Goal: Information Seeking & Learning: Learn about a topic

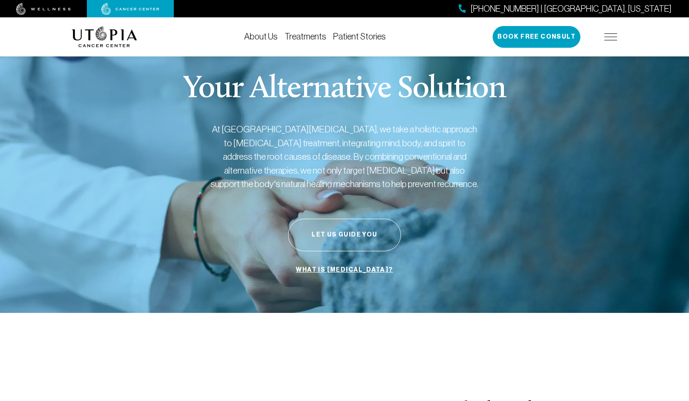
click at [614, 39] on img at bounding box center [610, 36] width 13 height 7
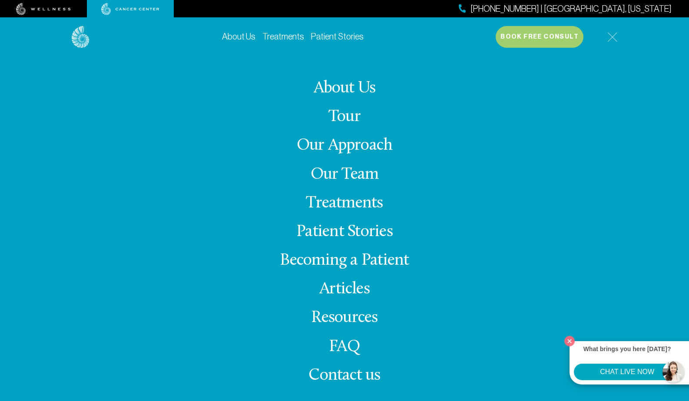
click at [352, 202] on link "Treatments" at bounding box center [344, 203] width 77 height 17
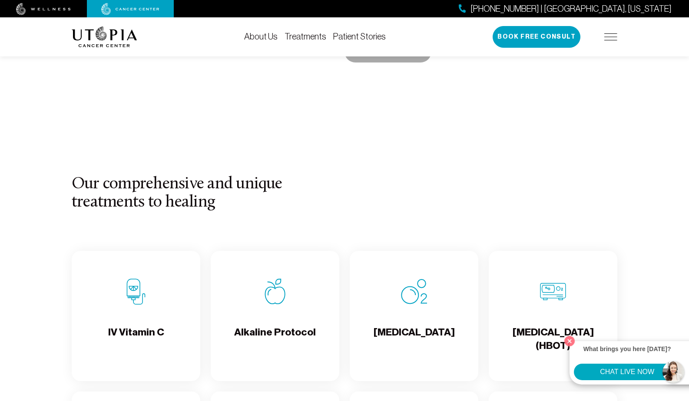
click at [419, 322] on div "[MEDICAL_DATA]" at bounding box center [414, 316] width 129 height 130
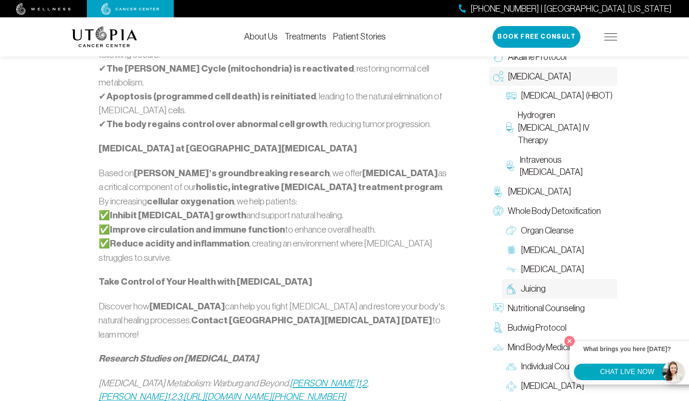
scroll to position [830, 0]
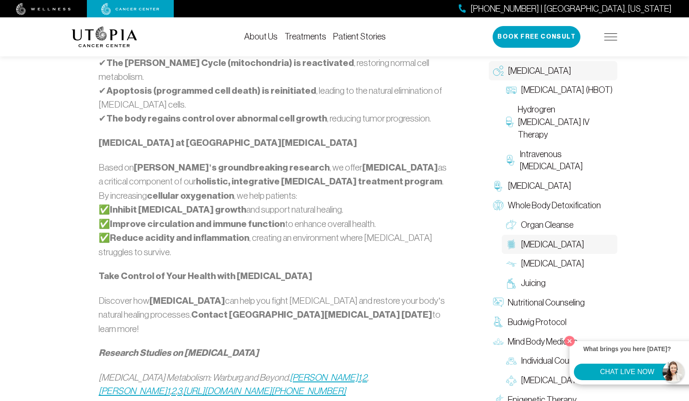
click at [532, 238] on span "[MEDICAL_DATA]" at bounding box center [552, 244] width 63 height 13
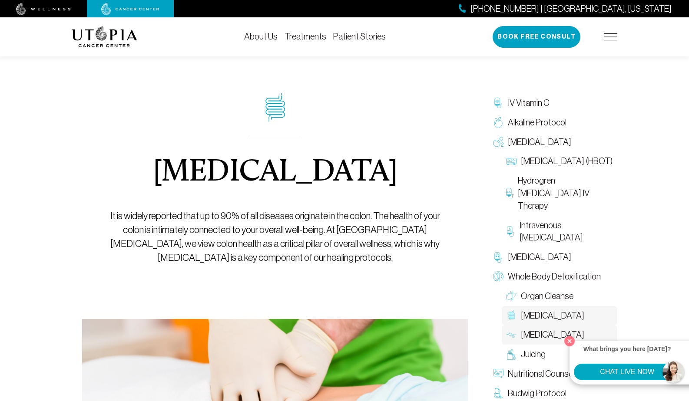
click at [539, 335] on span "[MEDICAL_DATA]" at bounding box center [552, 335] width 63 height 13
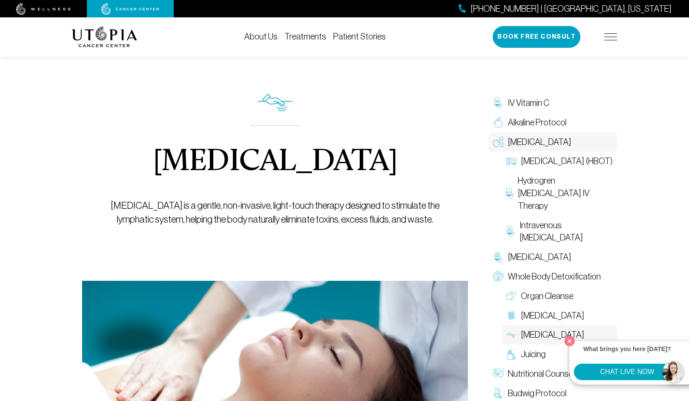
click at [546, 142] on span "[MEDICAL_DATA]" at bounding box center [539, 142] width 63 height 13
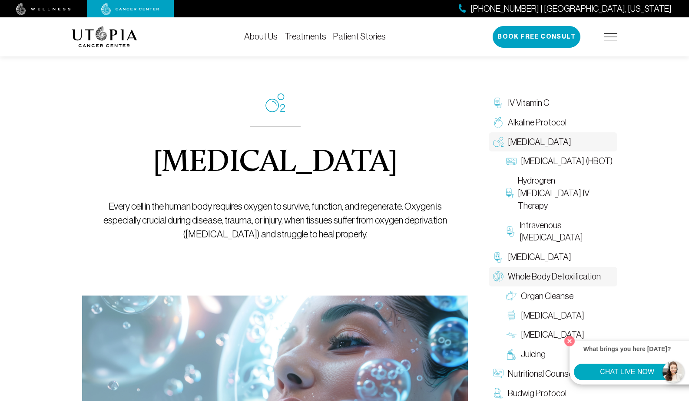
click at [546, 277] on span "Whole Body Detoxification" at bounding box center [554, 277] width 93 height 13
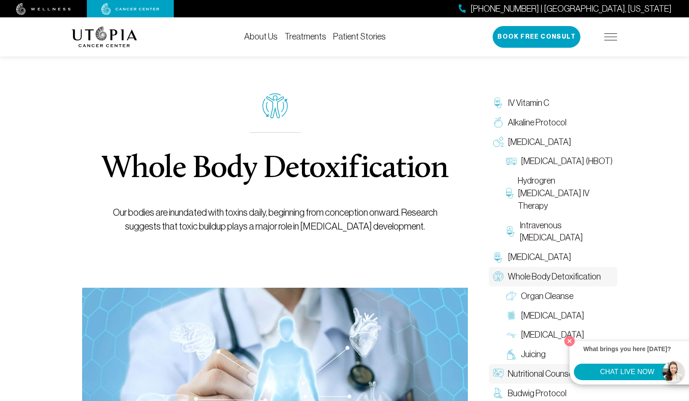
click at [535, 377] on span "Nutritional Counseling" at bounding box center [546, 374] width 77 height 13
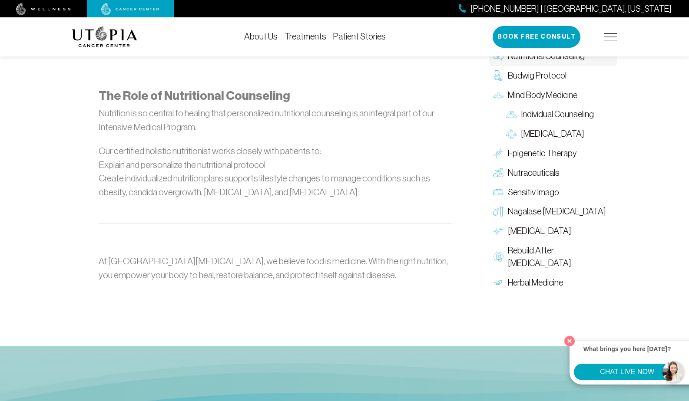
scroll to position [1400, 0]
click at [608, 35] on img at bounding box center [610, 36] width 13 height 7
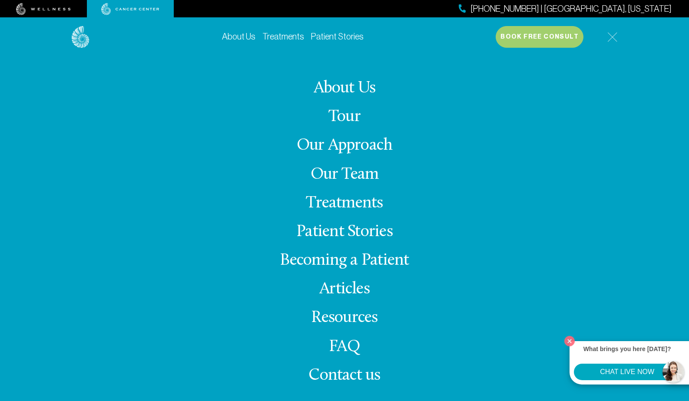
click at [337, 288] on link "Articles" at bounding box center [344, 289] width 50 height 17
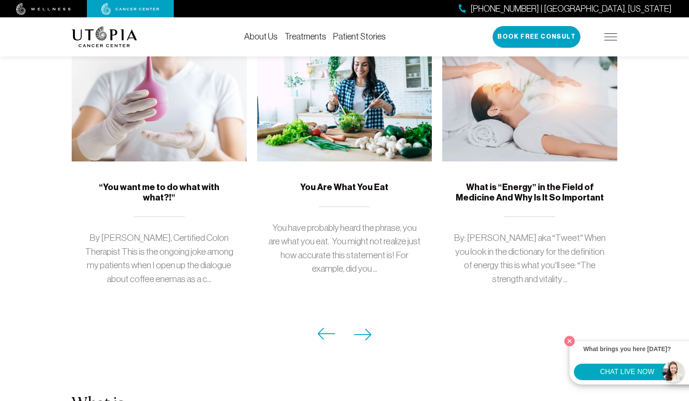
scroll to position [792, 0]
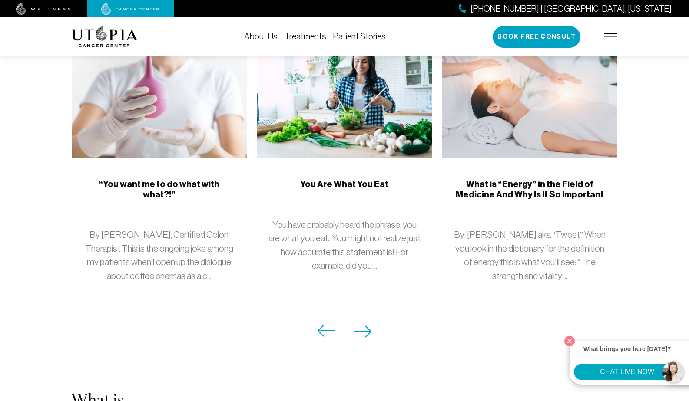
click at [368, 326] on icon at bounding box center [362, 331] width 17 height 11
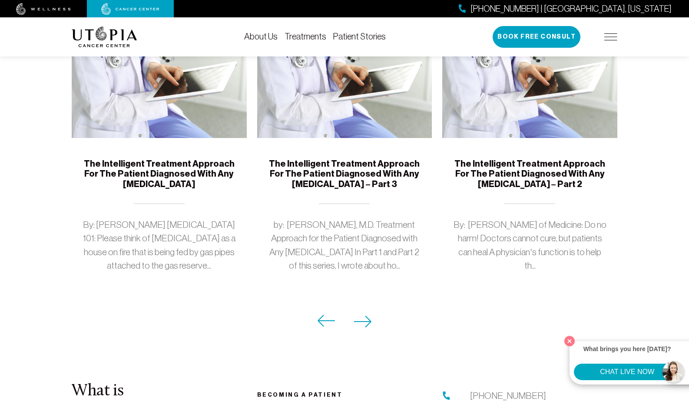
click at [317, 315] on icon at bounding box center [326, 321] width 18 height 12
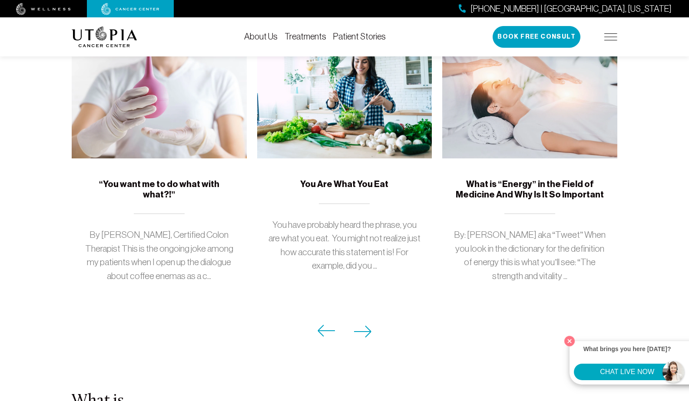
click at [178, 228] on p "By [PERSON_NAME], Certified Colon Therapist This is the ongoing joke among my p…" at bounding box center [159, 255] width 154 height 55
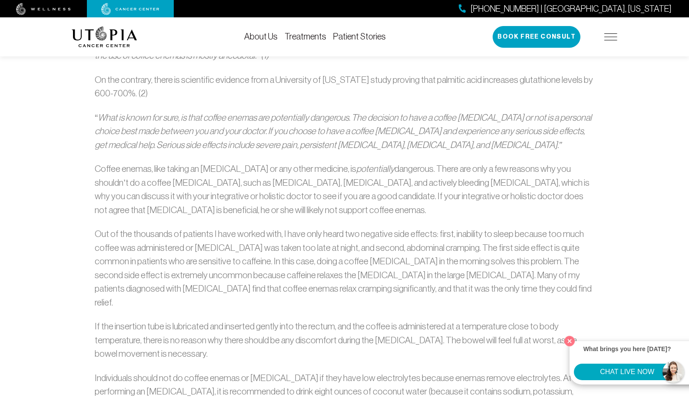
scroll to position [827, 0]
click at [608, 39] on img at bounding box center [610, 36] width 13 height 7
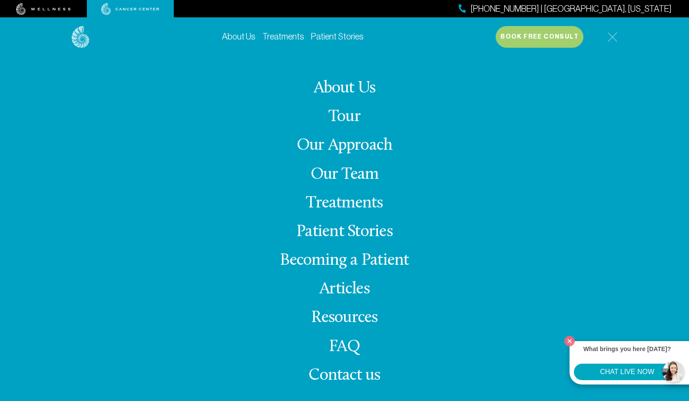
click at [374, 199] on link "Treatments" at bounding box center [344, 203] width 77 height 17
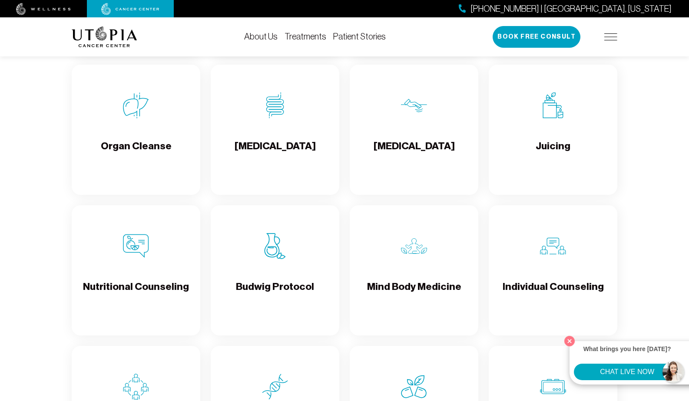
scroll to position [1184, 0]
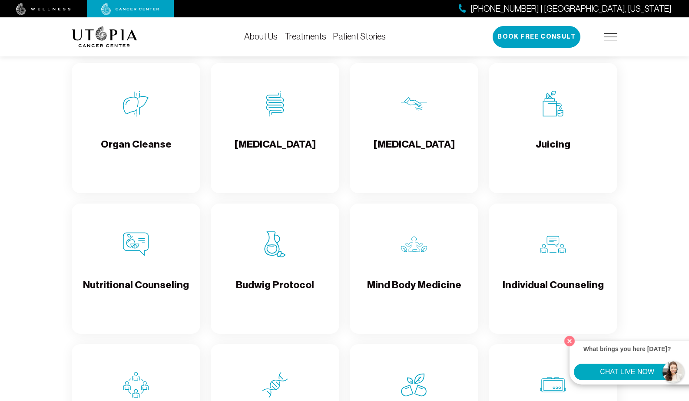
click at [543, 131] on div "Juicing" at bounding box center [553, 128] width 129 height 130
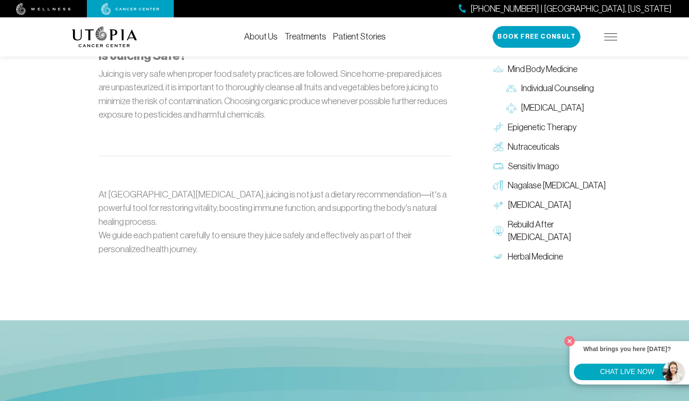
scroll to position [1133, 0]
